Goal: Register for event/course: Sign up to attend an event or enroll in a course

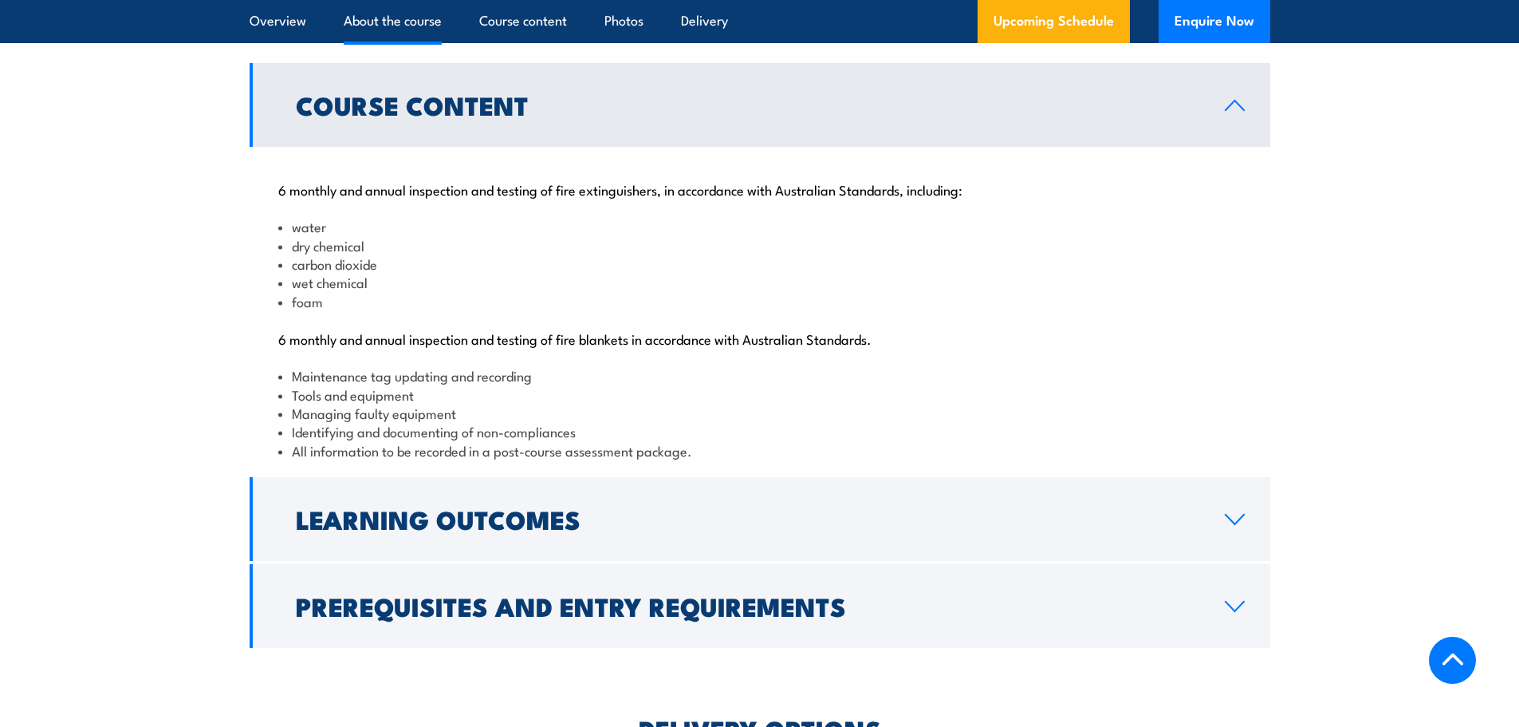
scroll to position [1595, 0]
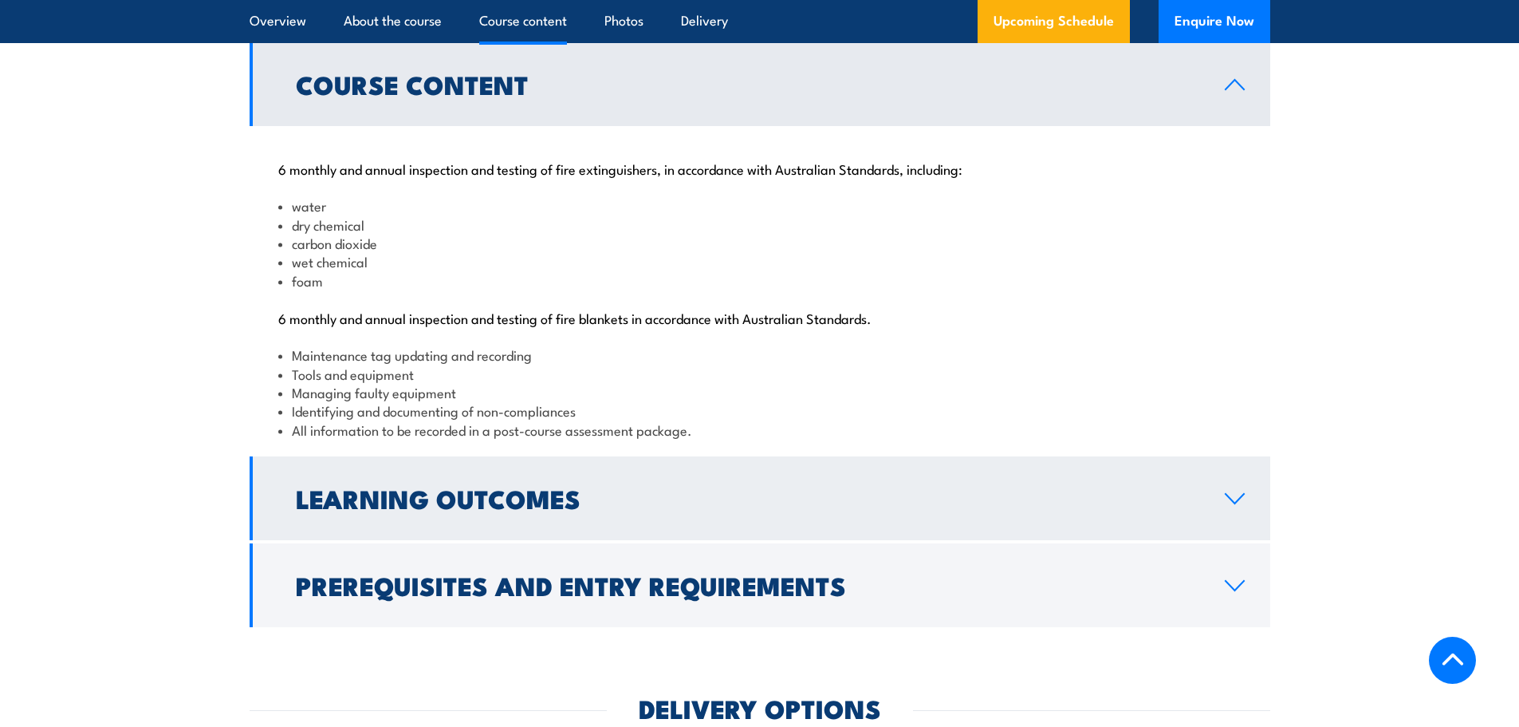
click at [1236, 540] on link "Learning Outcomes" at bounding box center [760, 498] width 1021 height 84
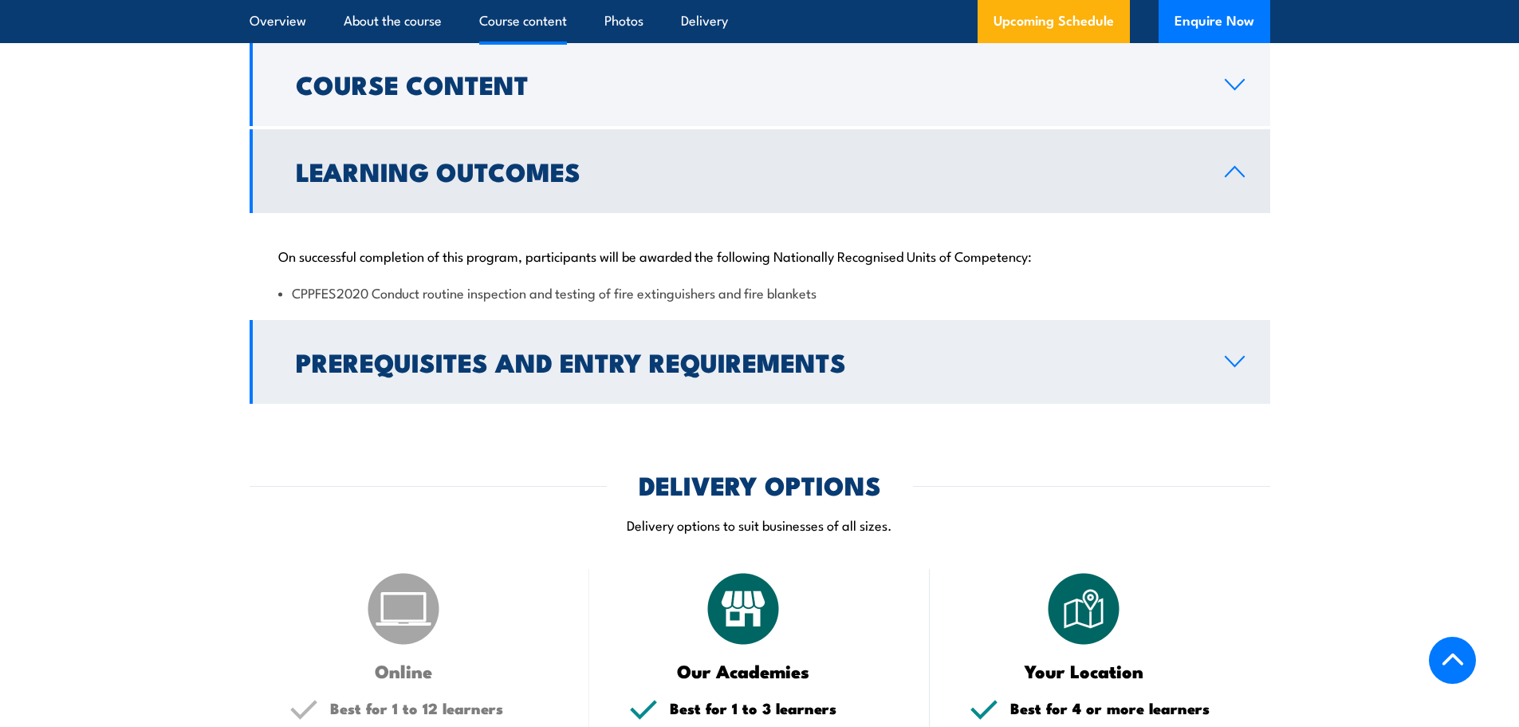
click at [1240, 368] on icon at bounding box center [1235, 361] width 22 height 13
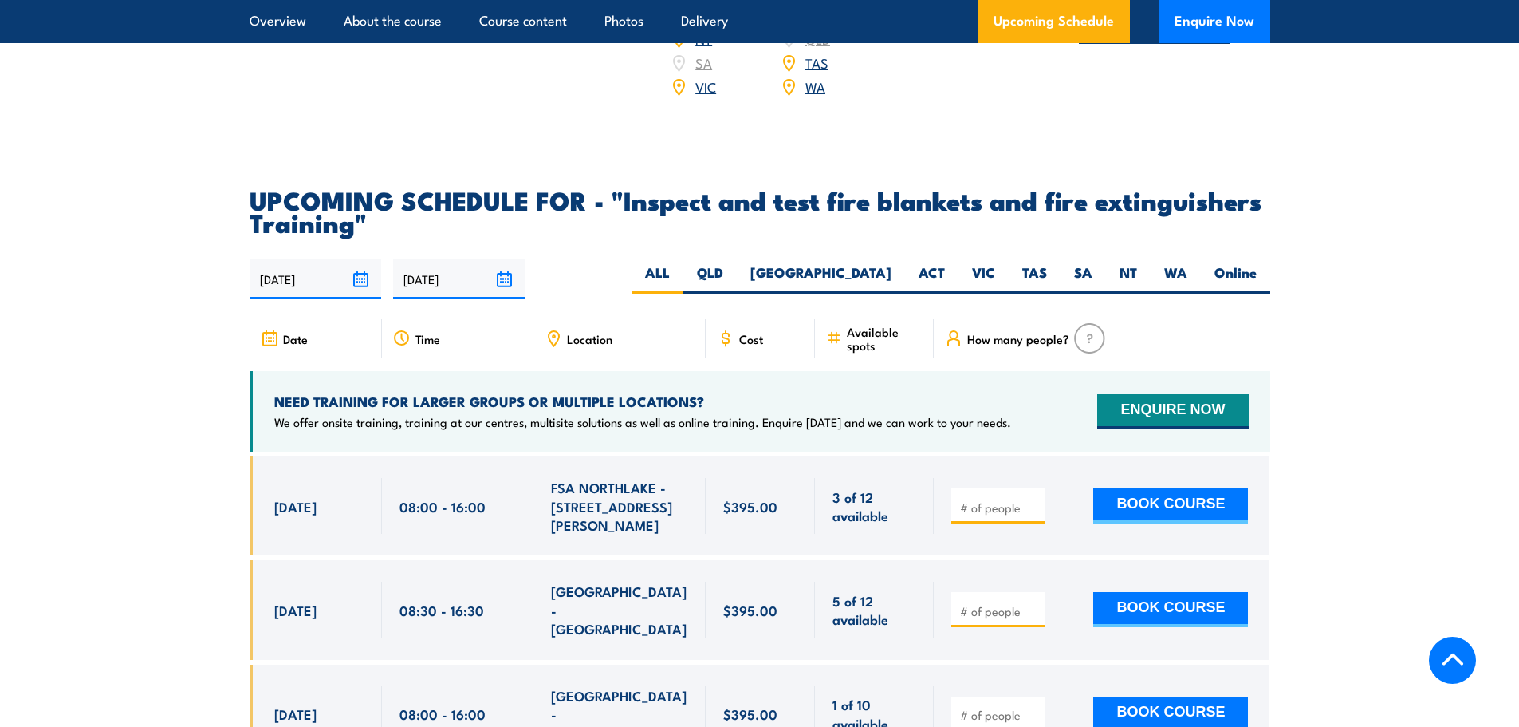
scroll to position [2712, 0]
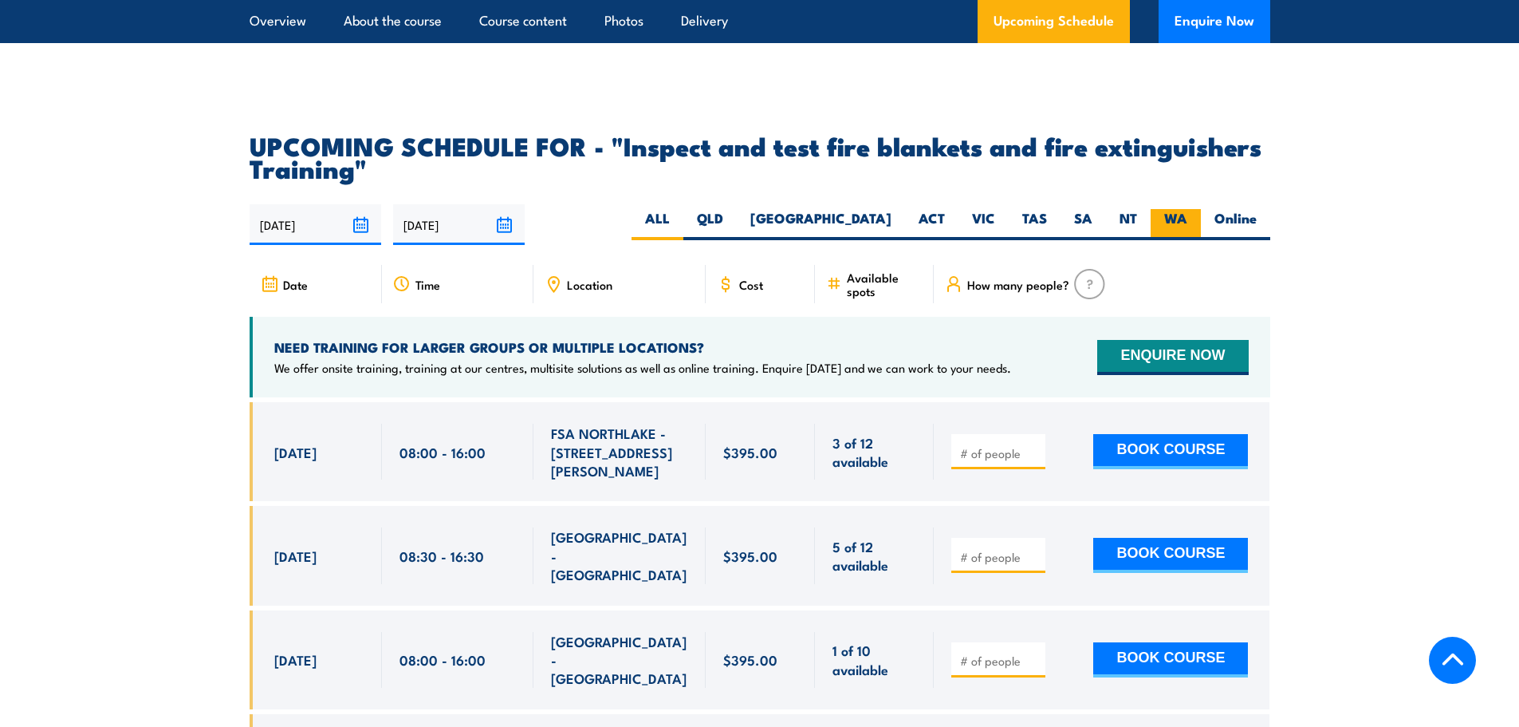
click at [1178, 240] on label "WA" at bounding box center [1176, 224] width 50 height 31
click at [1188, 219] on input "WA" at bounding box center [1193, 214] width 10 height 10
radio input "true"
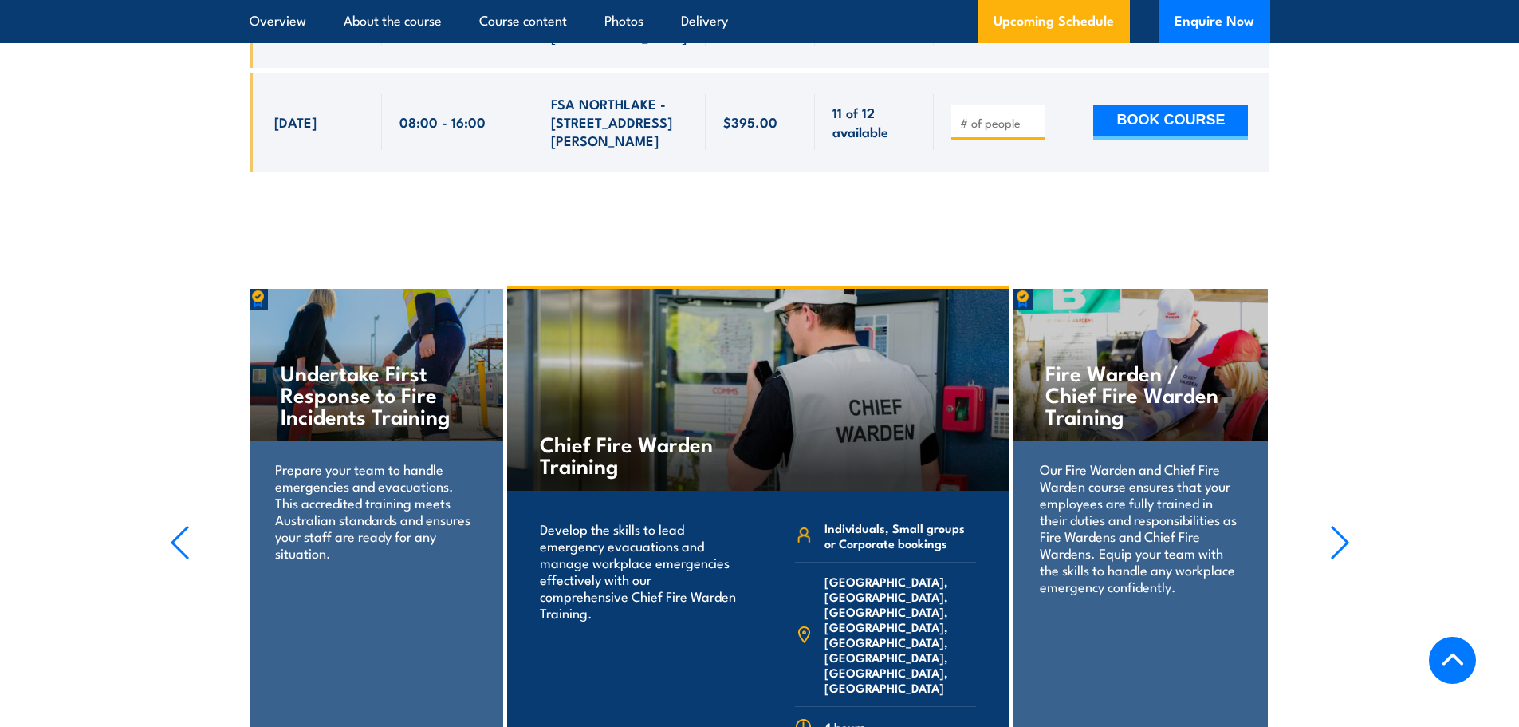
scroll to position [3661, 0]
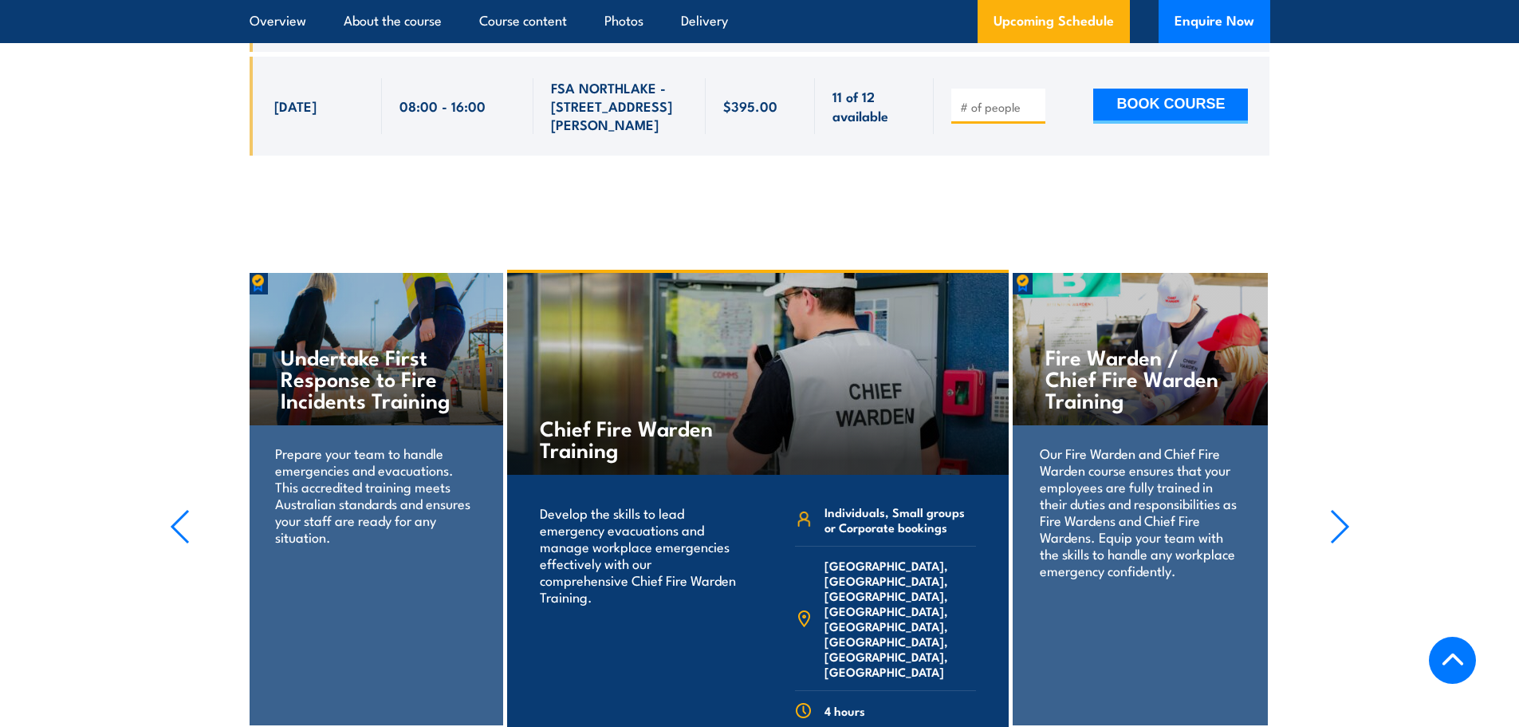
click at [185, 509] on icon "button" at bounding box center [180, 526] width 20 height 35
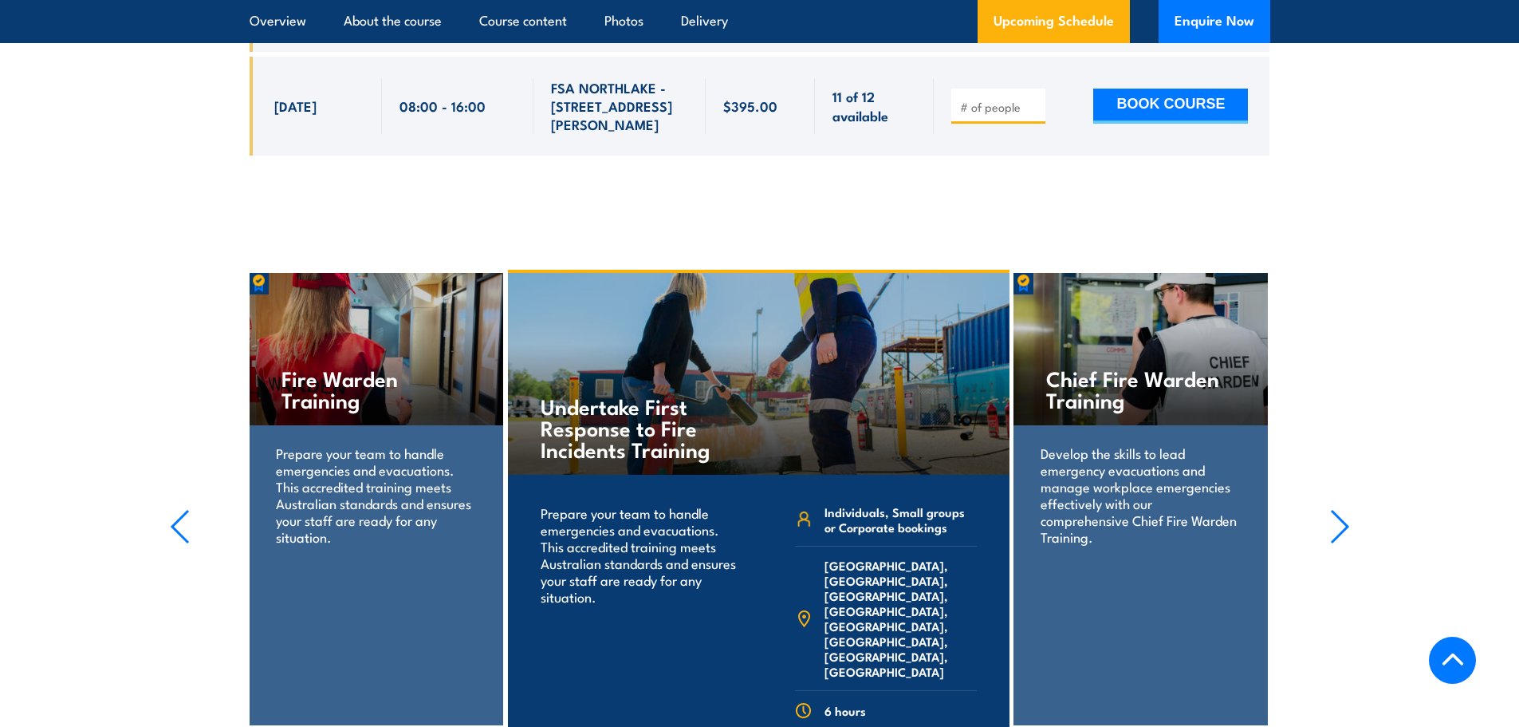
click at [185, 509] on icon "button" at bounding box center [180, 526] width 20 height 35
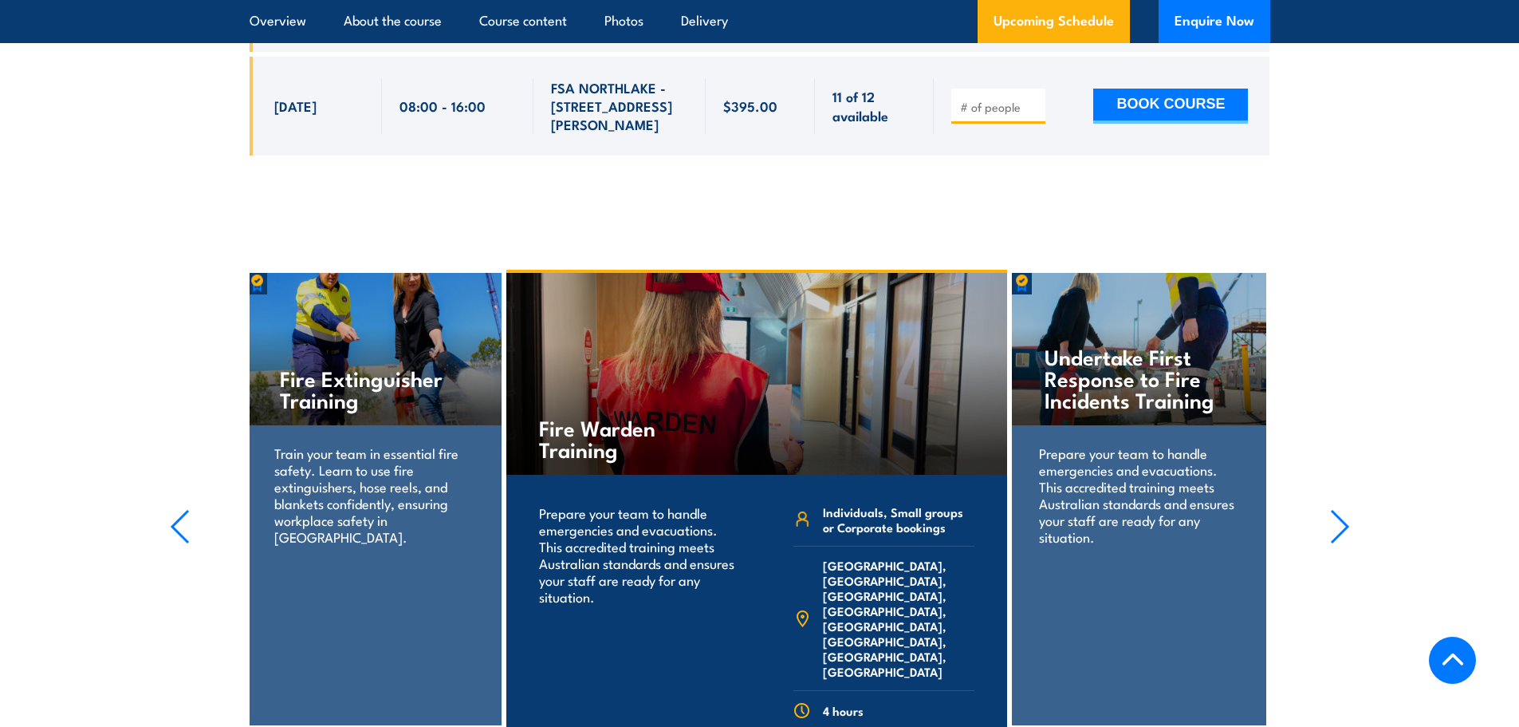
click at [185, 509] on icon "button" at bounding box center [180, 526] width 20 height 35
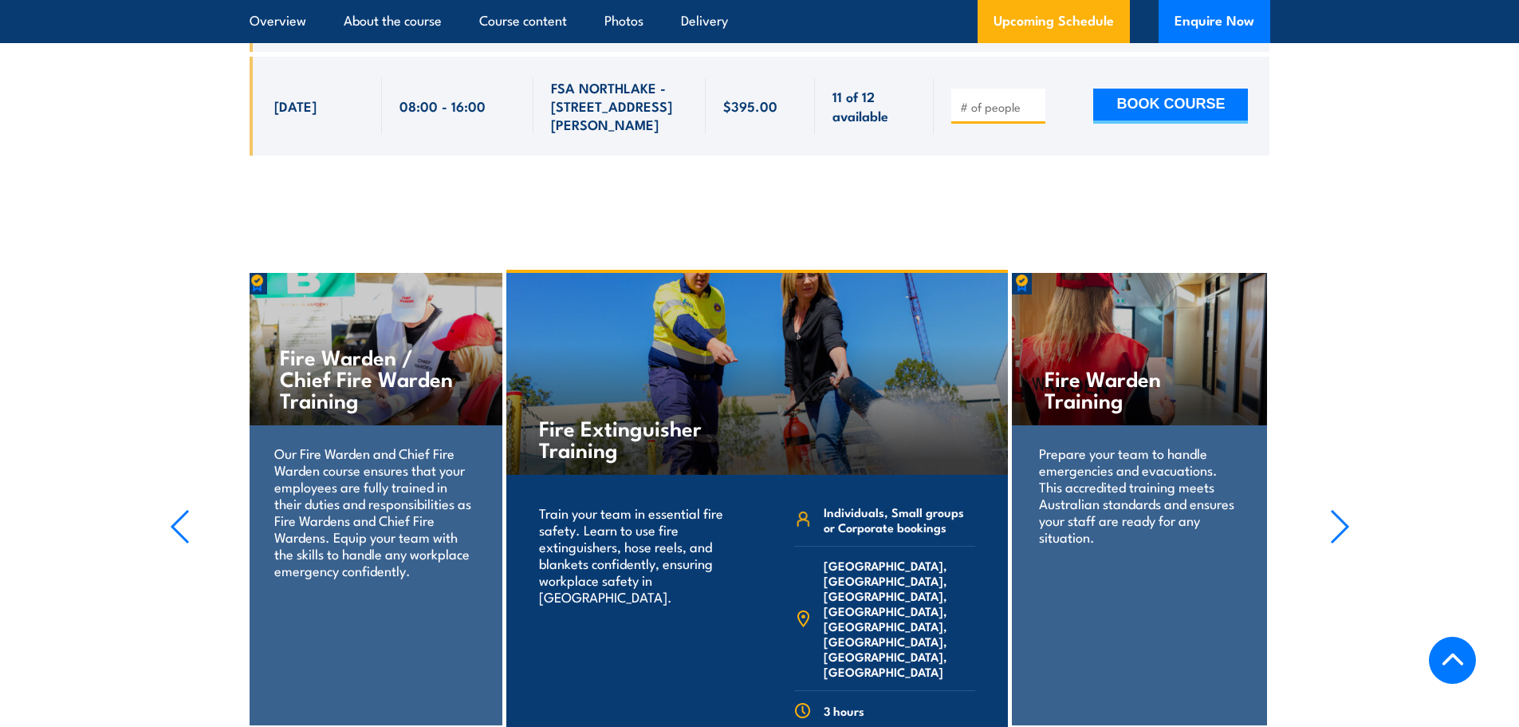
click at [185, 509] on icon "button" at bounding box center [180, 526] width 20 height 35
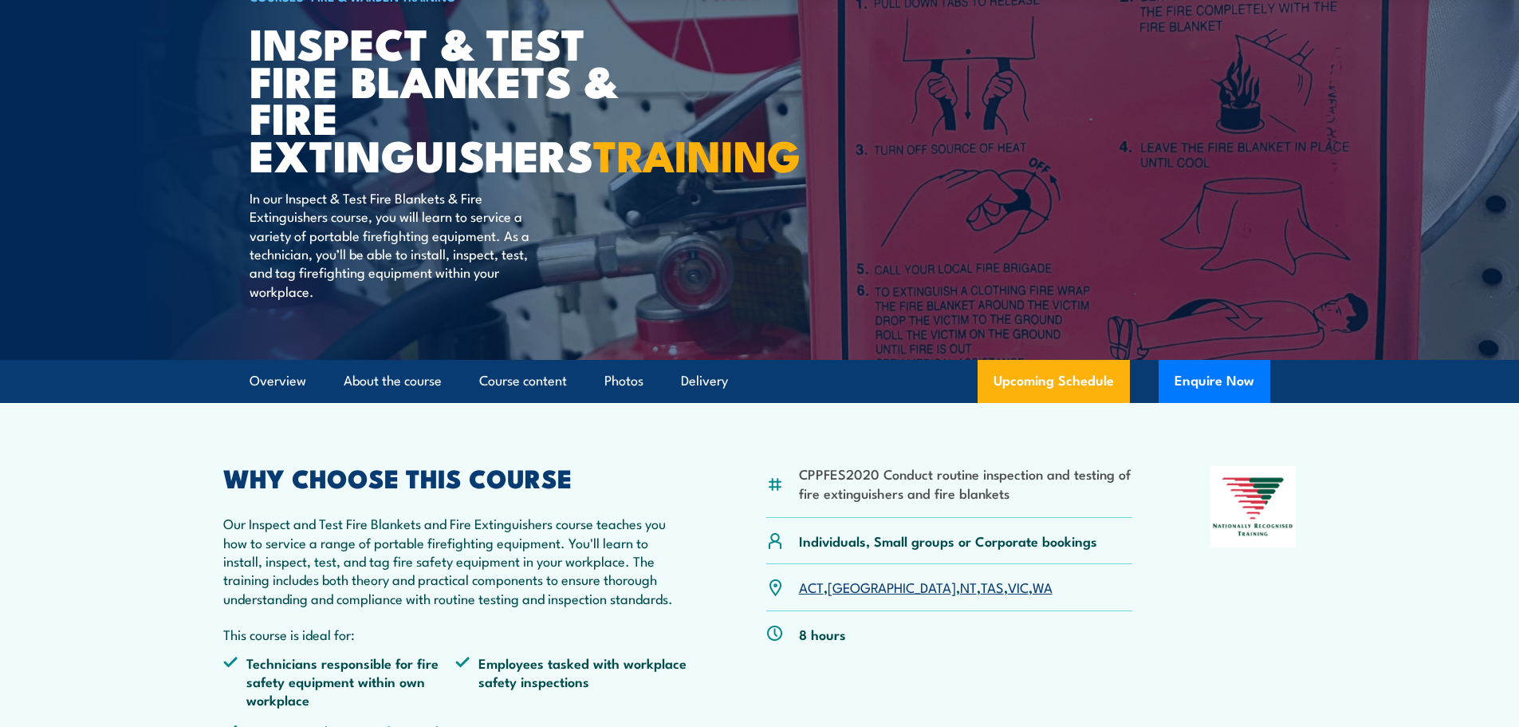
scroll to position [0, 0]
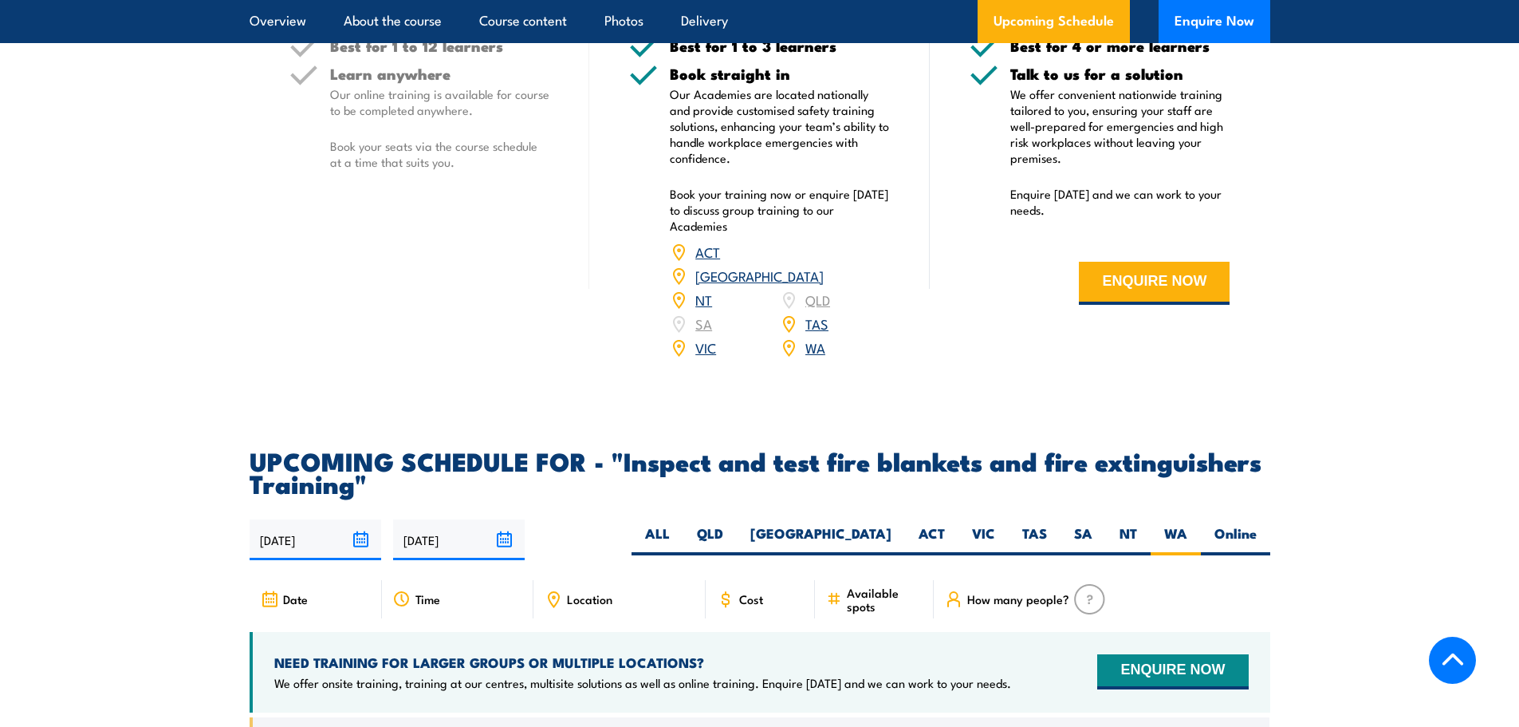
scroll to position [2313, 0]
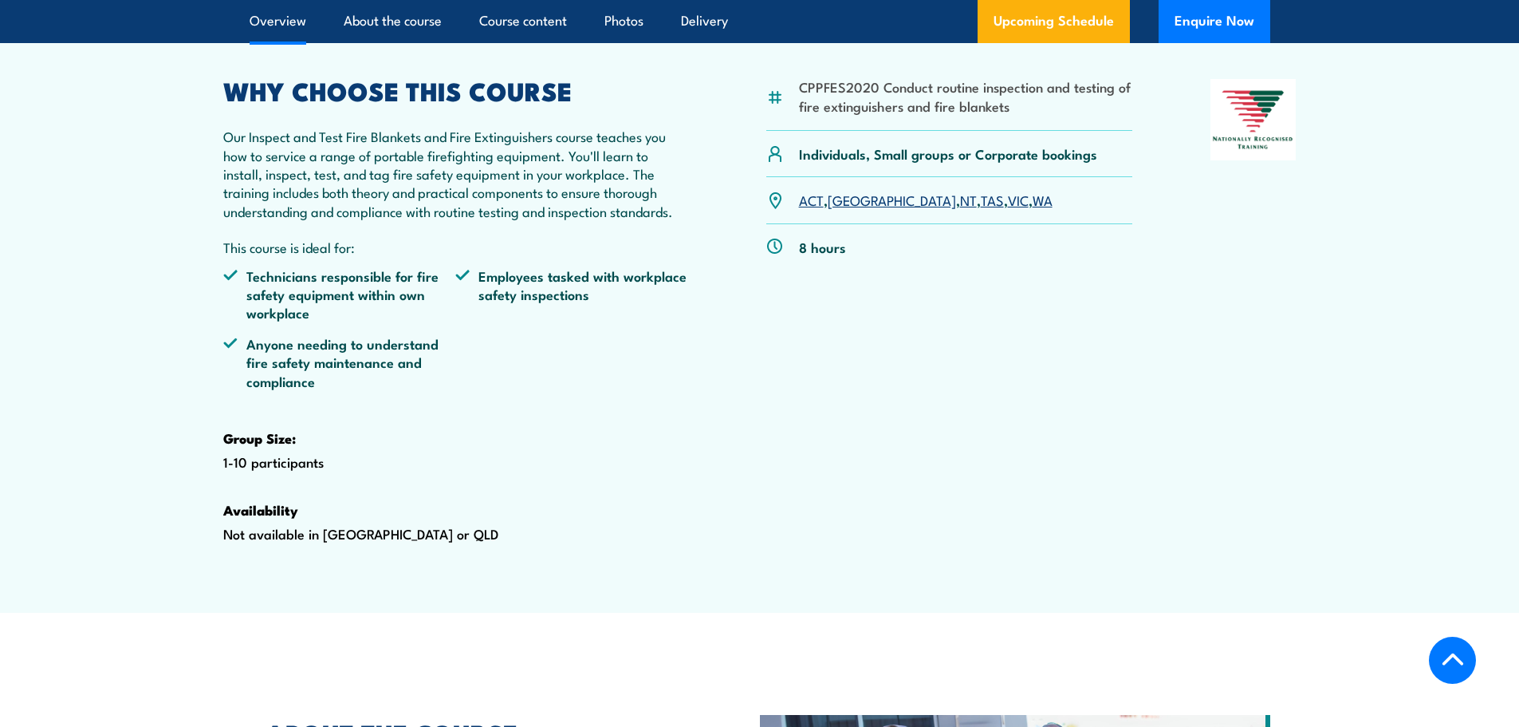
scroll to position [558, 0]
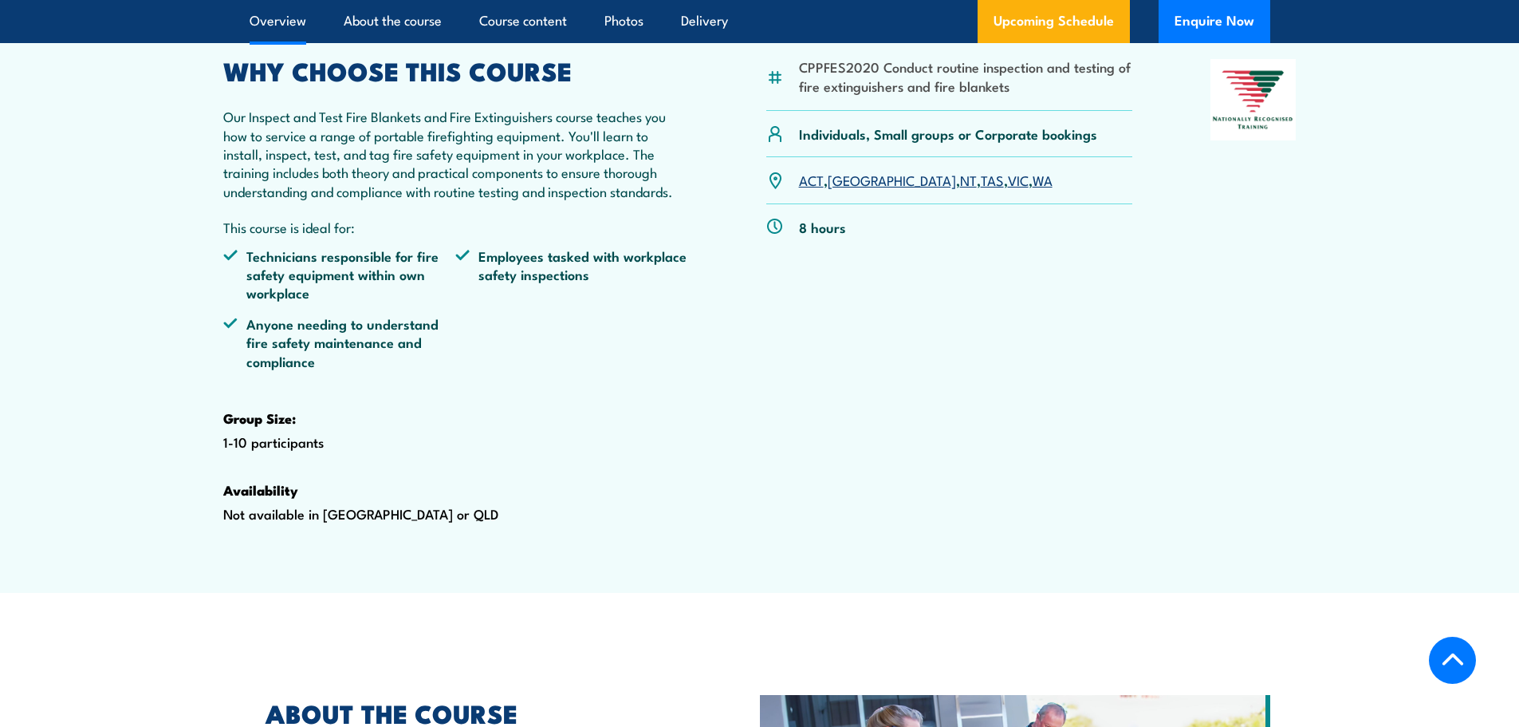
click at [1033, 189] on link "WA" at bounding box center [1043, 179] width 20 height 19
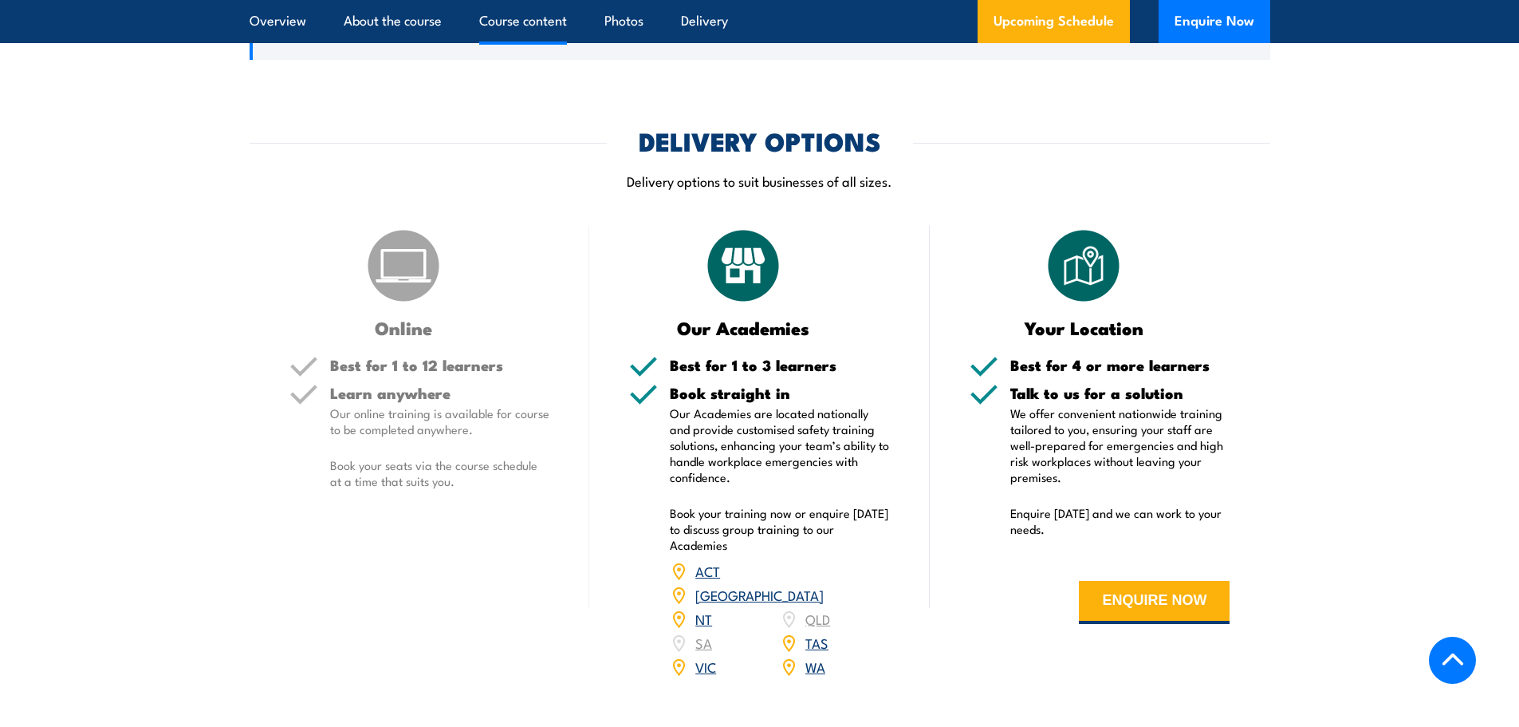
scroll to position [1846, 0]
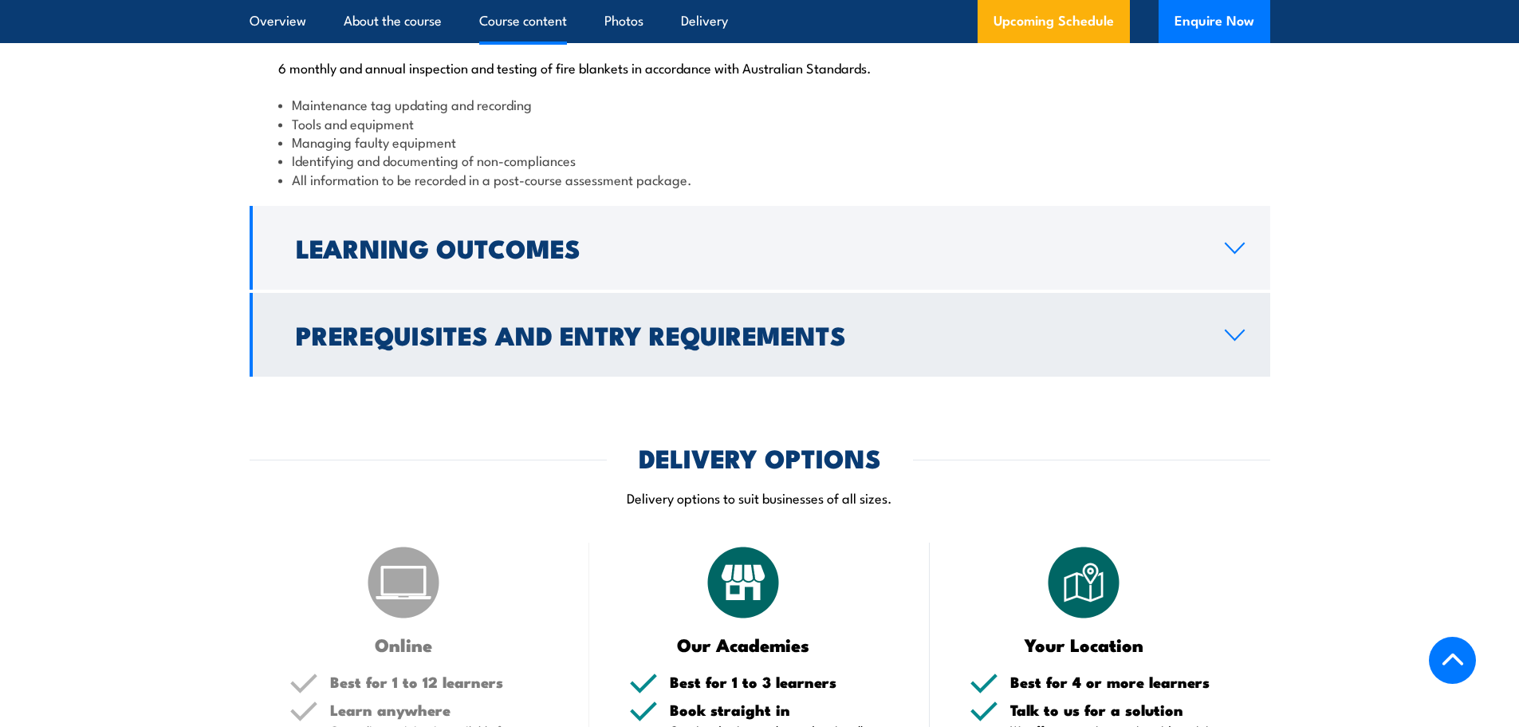
click at [1236, 376] on link "Prerequisites and Entry Requirements" at bounding box center [760, 335] width 1021 height 84
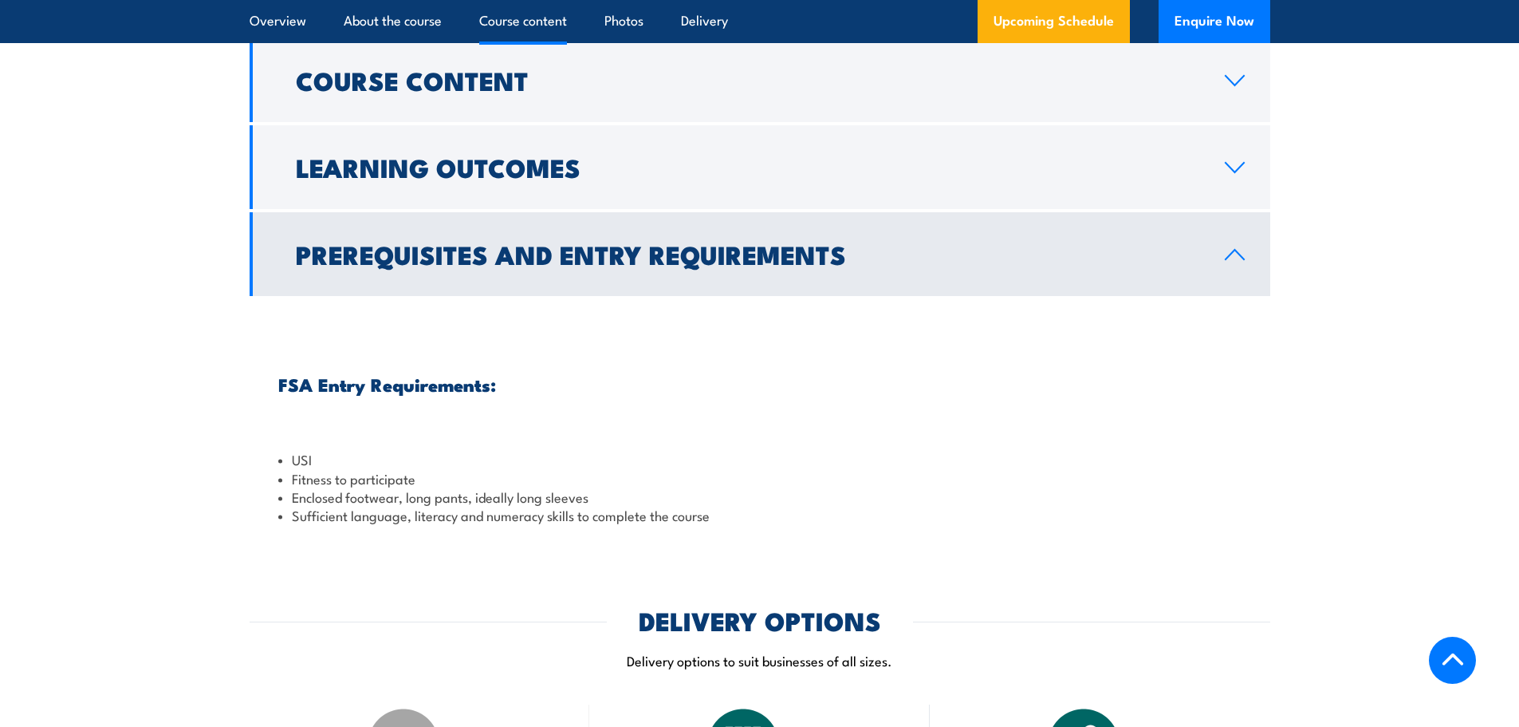
scroll to position [1390, 0]
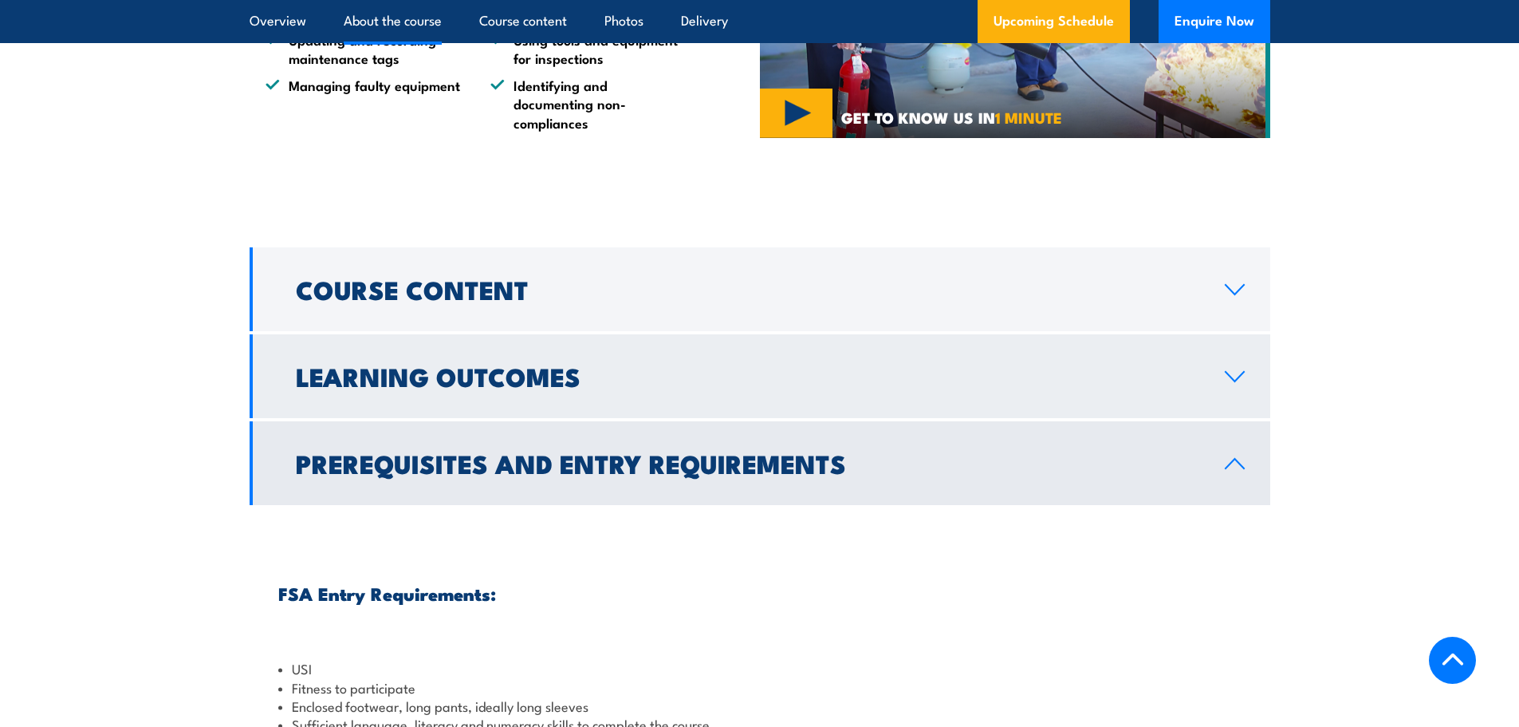
click at [1227, 381] on icon at bounding box center [1235, 377] width 18 height 10
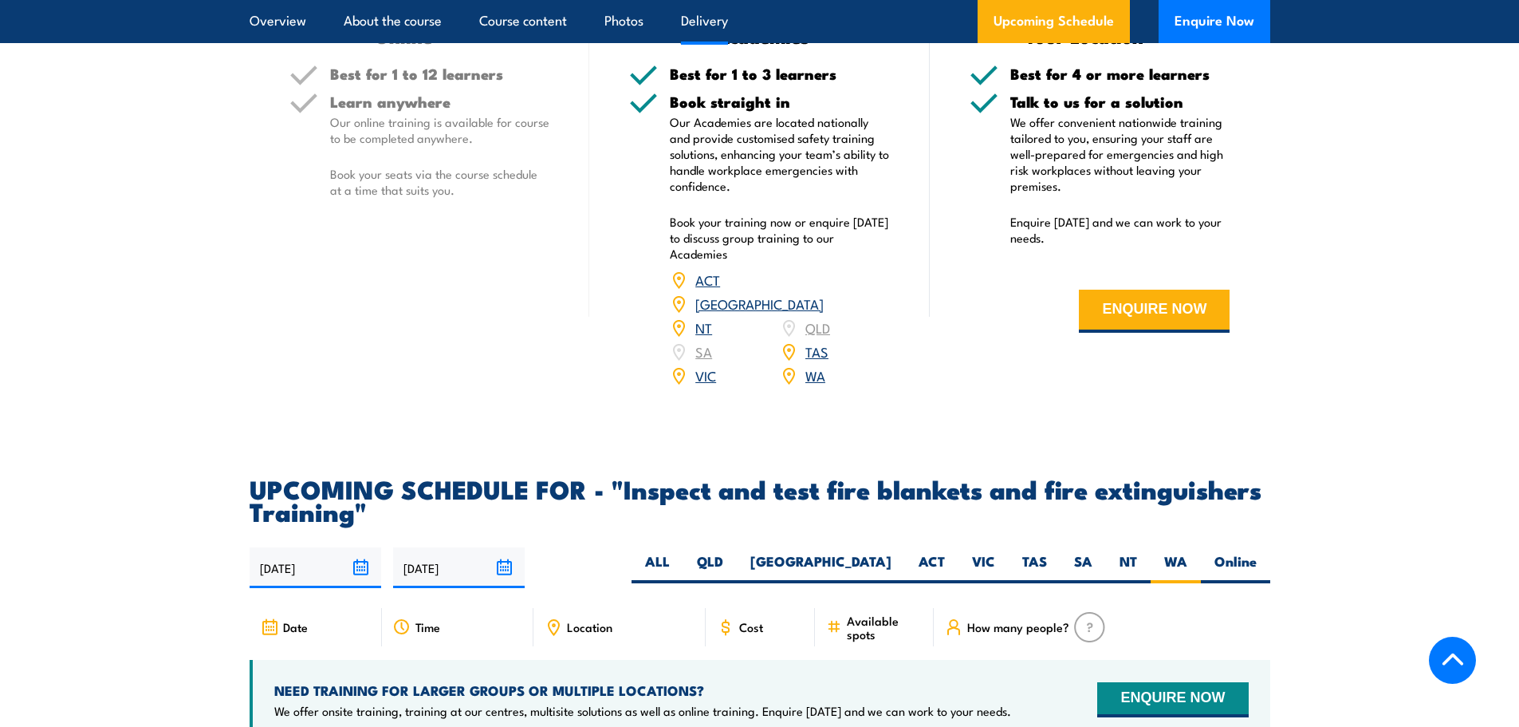
scroll to position [2347, 0]
